Goal: Information Seeking & Learning: Understand process/instructions

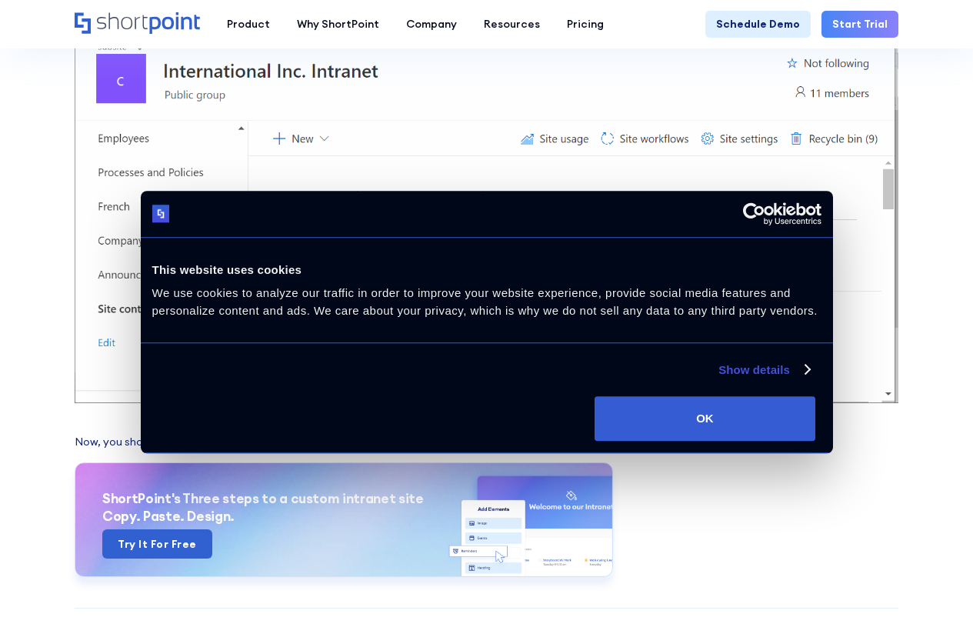
scroll to position [1641, 0]
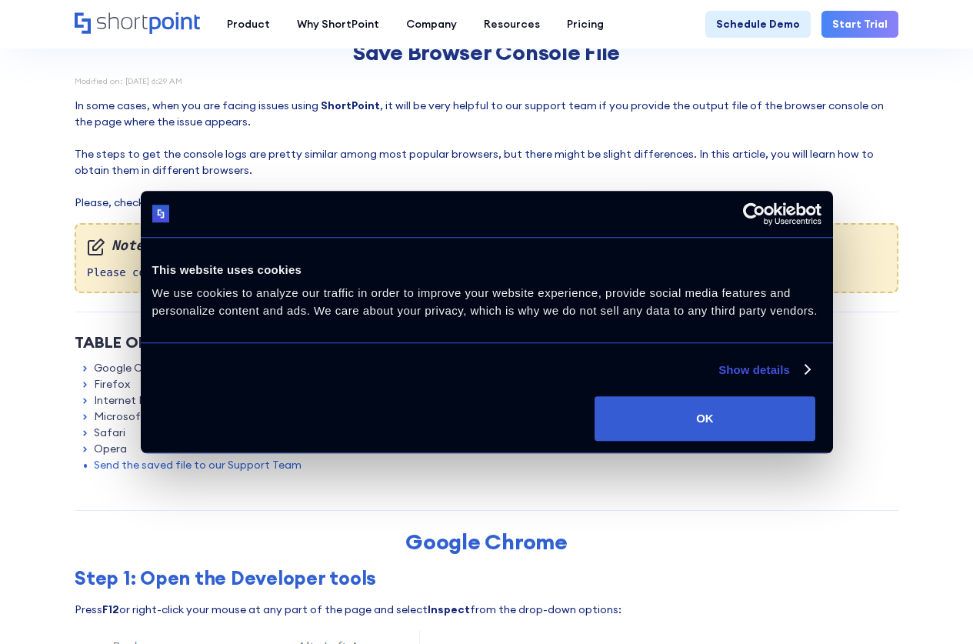
scroll to position [102, 0]
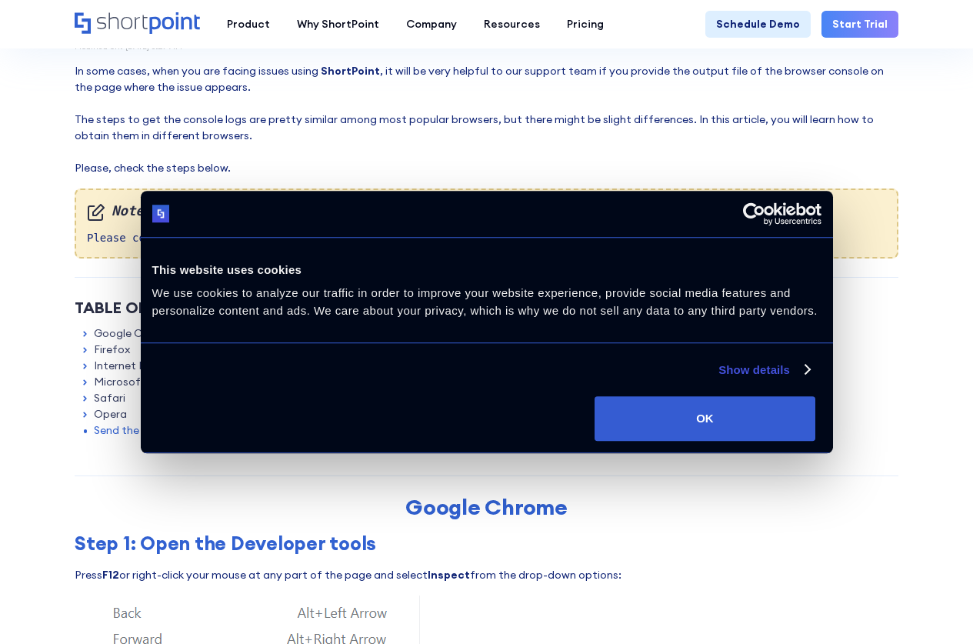
click at [136, 385] on link "Microsoft Edge" at bounding box center [134, 382] width 81 height 16
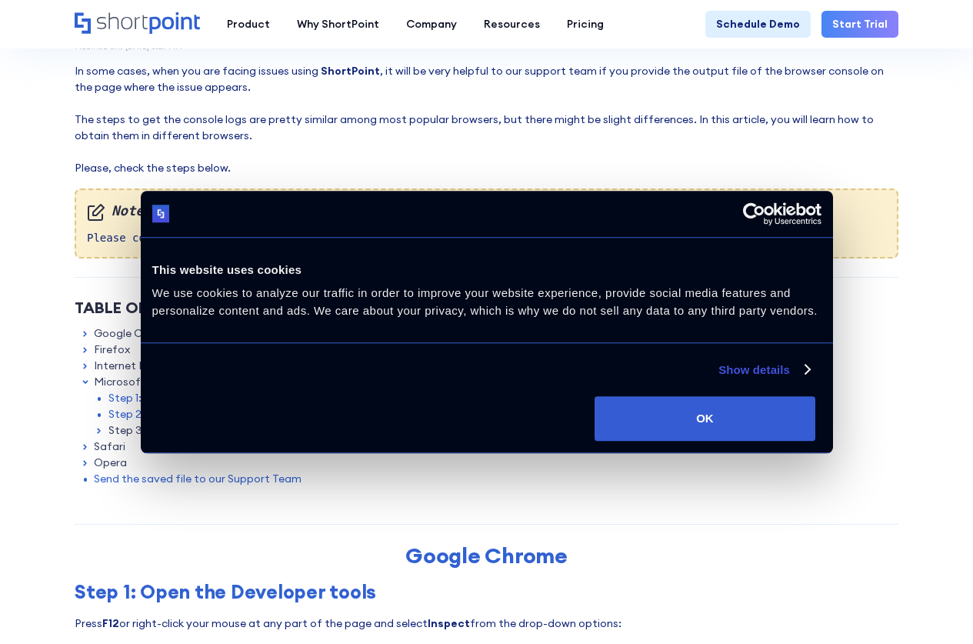
click at [254, 398] on link "Step 1: Open the Developer tools" at bounding box center [192, 398] width 168 height 16
